Goal: Task Accomplishment & Management: Manage account settings

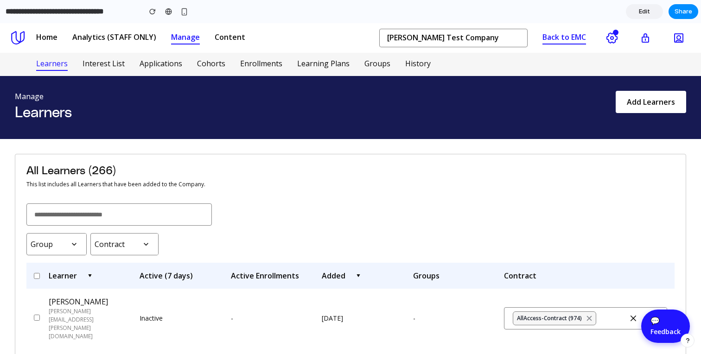
click at [642, 11] on span "Edit" at bounding box center [644, 11] width 11 height 9
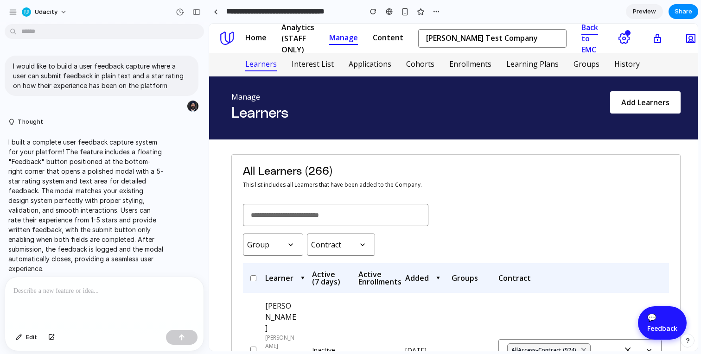
scroll to position [6, 0]
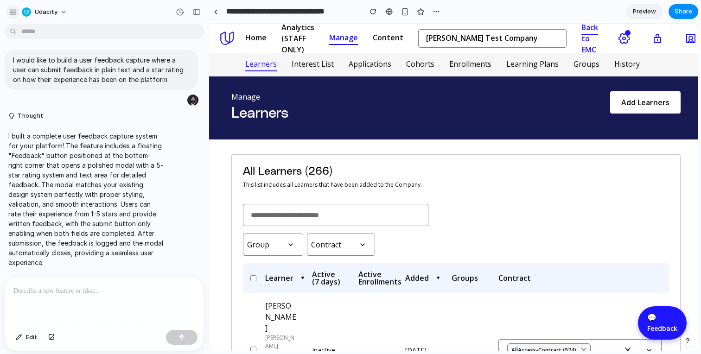
click at [8, 8] on button "button" at bounding box center [13, 12] width 14 height 14
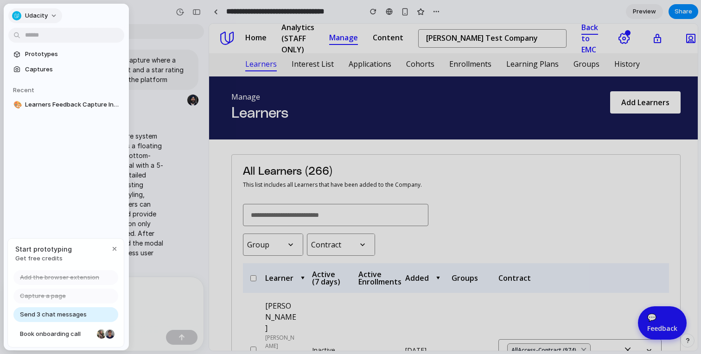
click at [32, 14] on span "Udacity" at bounding box center [36, 15] width 23 height 9
click at [275, 151] on div "Settings Invite members Change theme Sign out" at bounding box center [350, 177] width 701 height 354
